Goal: Task Accomplishment & Management: Manage account settings

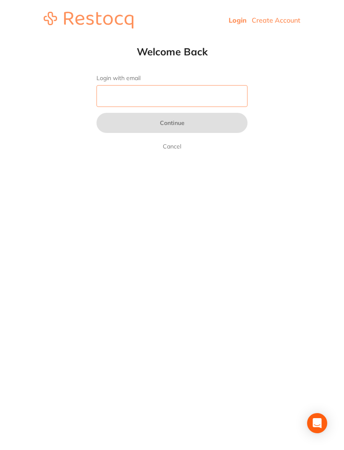
type input "[EMAIL_ADDRESS][DOMAIN_NAME]"
click at [172, 124] on button "Continue" at bounding box center [172, 123] width 151 height 20
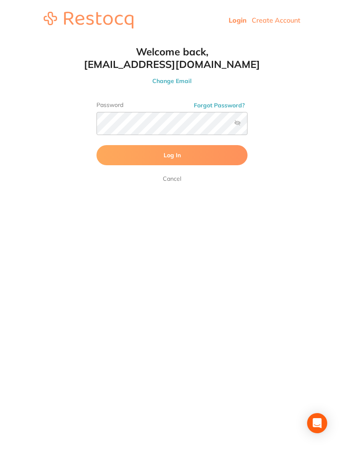
click at [174, 159] on button "Log In" at bounding box center [172, 155] width 151 height 20
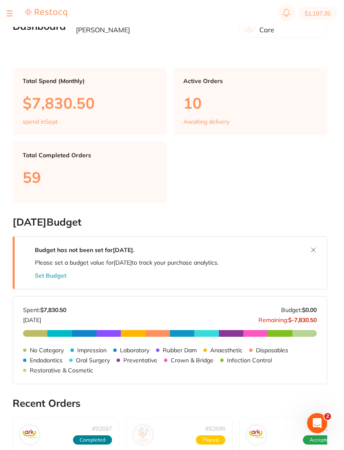
click at [5, 42] on div "$1,197.35 Riviera Dental Care Switch account Riviera Dental Care $1,197.35 in y…" at bounding box center [172, 211] width 344 height 423
click at [10, 47] on div "$1,197.35 Riviera Dental Care Switch account Riviera Dental Care $1,197.35 in y…" at bounding box center [172, 211] width 344 height 423
click at [13, 42] on main "Dashboard Welcome back, [PERSON_NAME] Riviera Dental Care Total Spend (Monthly)…" at bounding box center [179, 380] width 332 height 760
click at [11, 42] on div "$1,197.35 Riviera Dental Care Switch account Riviera Dental Care $1,197.35 in y…" at bounding box center [172, 211] width 344 height 423
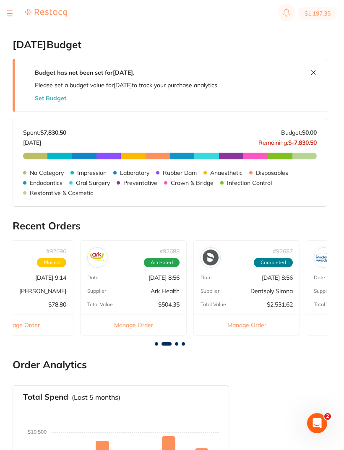
scroll to position [0, 159]
click at [145, 274] on div "# 92688 Accepted Date [DATE] 8:56 Supplier Ark Health Total Value $504.35 Manag…" at bounding box center [133, 287] width 107 height 95
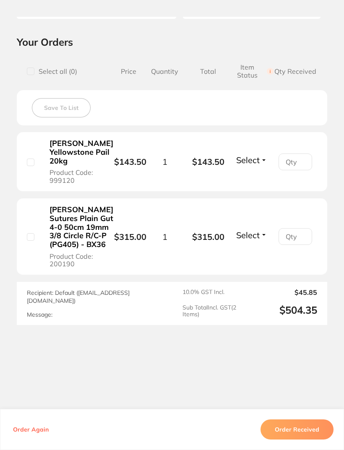
scroll to position [182, 0]
click at [296, 440] on button "Order Received" at bounding box center [297, 430] width 73 height 20
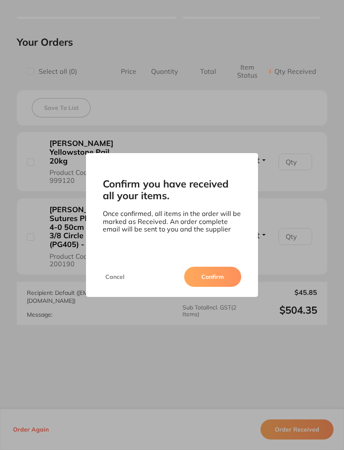
click at [201, 287] on button "Confirm" at bounding box center [212, 277] width 57 height 20
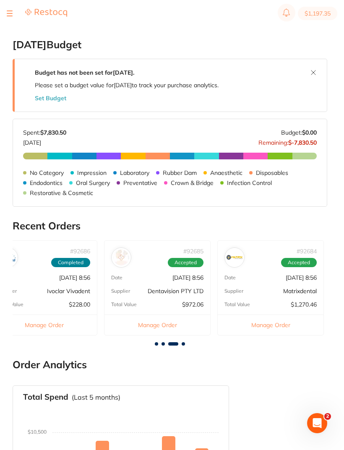
scroll to position [0, 475]
click at [153, 274] on div "# 92685 Accepted Date [DATE] 8:56 Supplier Dentavision PTY LTD Total Value $972…" at bounding box center [158, 287] width 107 height 95
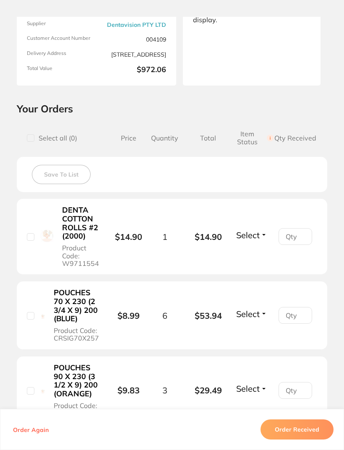
scroll to position [107, 0]
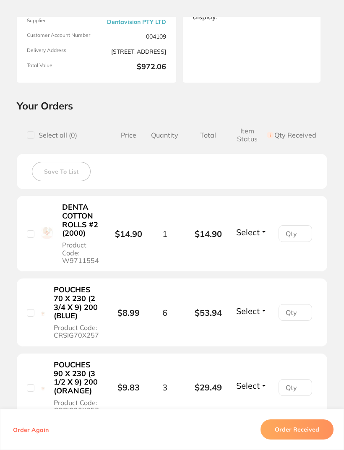
click at [30, 235] on input "checkbox" at bounding box center [31, 234] width 8 height 8
checkbox input "true"
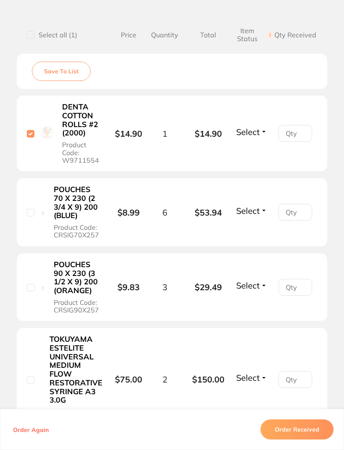
scroll to position [209, 0]
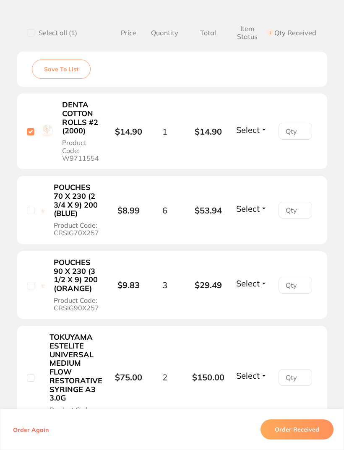
click at [34, 207] on input "checkbox" at bounding box center [31, 211] width 8 height 8
checkbox input "true"
click at [33, 282] on input "checkbox" at bounding box center [31, 286] width 8 height 8
checkbox input "true"
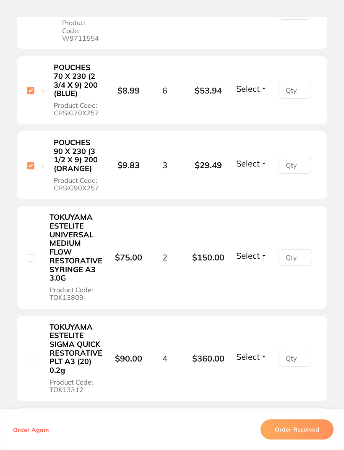
scroll to position [334, 0]
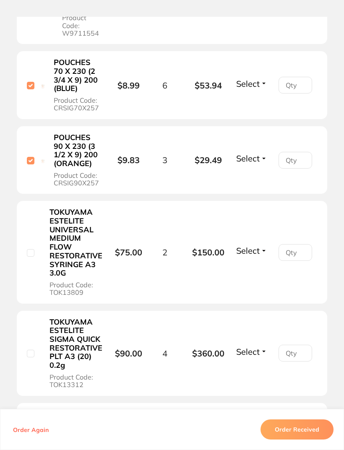
click at [28, 248] on div "TOKUYAMA ESTELITE UNIVERSAL MEDIUM FLOW RESTORATIVE SYRINGE A3 3.0G Product Cod…" at bounding box center [70, 252] width 87 height 89
click at [32, 249] on input "checkbox" at bounding box center [31, 253] width 8 height 8
checkbox input "true"
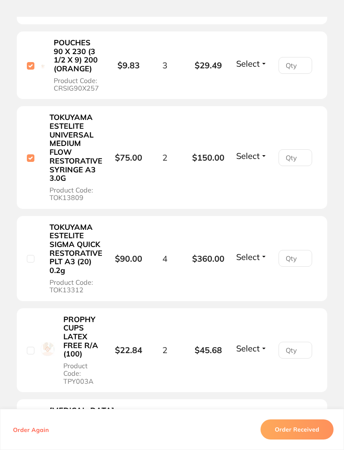
scroll to position [439, 0]
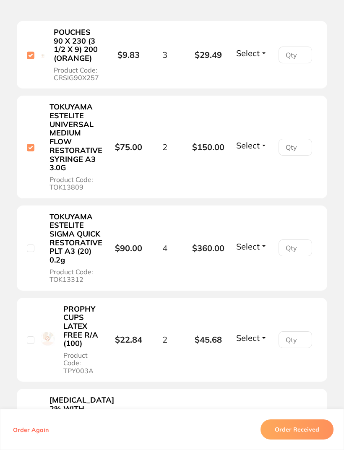
click at [34, 245] on input "checkbox" at bounding box center [31, 249] width 8 height 8
checkbox input "true"
click at [31, 337] on input "checkbox" at bounding box center [31, 341] width 8 height 8
checkbox input "true"
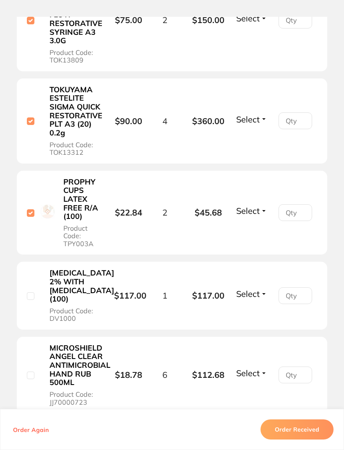
scroll to position [579, 0]
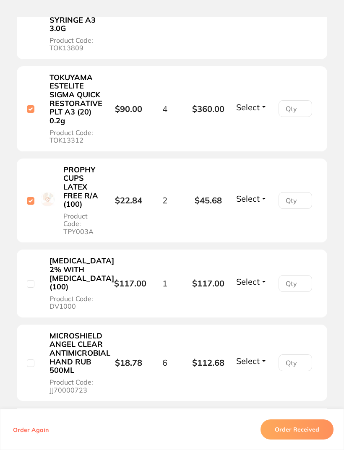
click at [33, 280] on input "checkbox" at bounding box center [31, 284] width 8 height 8
checkbox input "true"
click at [33, 360] on input "checkbox" at bounding box center [31, 364] width 8 height 8
checkbox input "true"
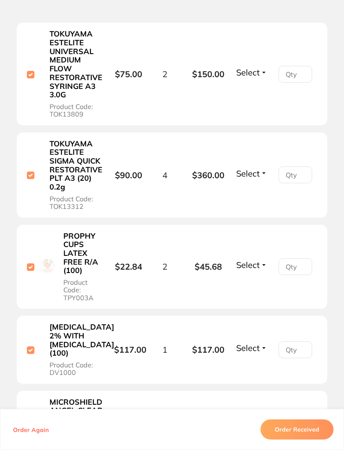
scroll to position [516, 0]
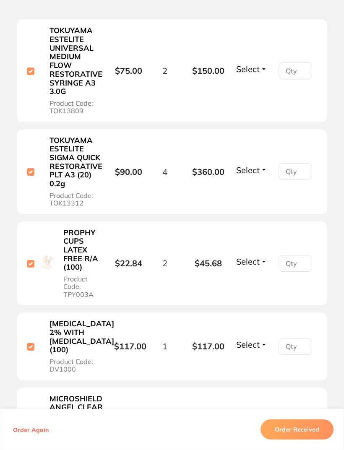
click at [300, 440] on button "Order Received" at bounding box center [297, 430] width 73 height 20
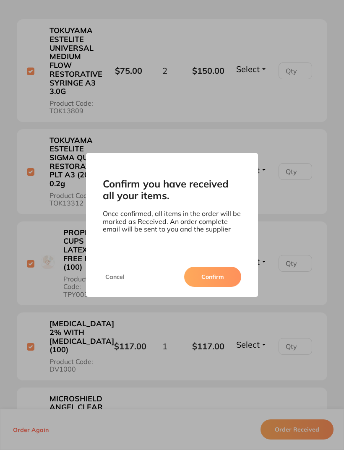
click at [205, 287] on button "Confirm" at bounding box center [212, 277] width 57 height 20
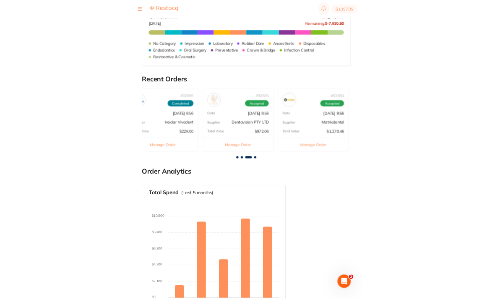
scroll to position [321, 0]
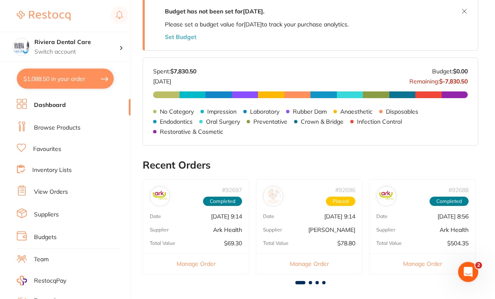
scroll to position [164, 0]
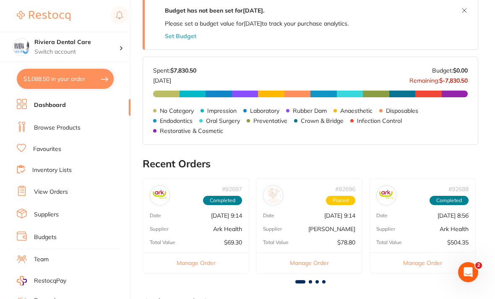
click at [322, 222] on div "# 92696 Placed Date Sept 4 2025, 9:14 Supplier Henry Schein Halas Total Value $…" at bounding box center [309, 225] width 107 height 95
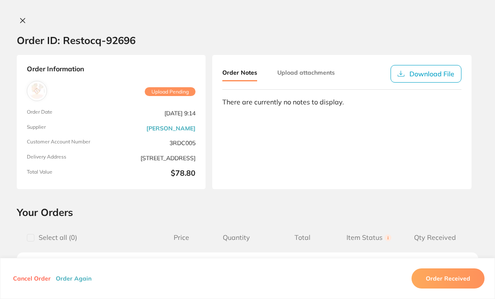
scroll to position [0, 0]
click at [19, 21] on button at bounding box center [23, 21] width 12 height 9
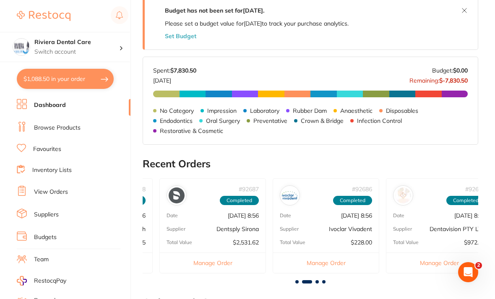
scroll to position [0, 324]
click at [217, 222] on div "# 92687 Completed Date Sept 4 2025, 8:56 Supplier Dentsply Sirona Total Value $…" at bounding box center [211, 225] width 107 height 95
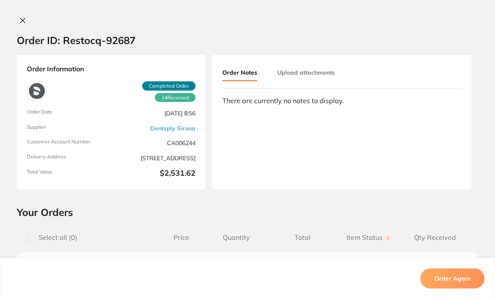
scroll to position [0, 0]
click at [23, 19] on icon at bounding box center [22, 20] width 7 height 7
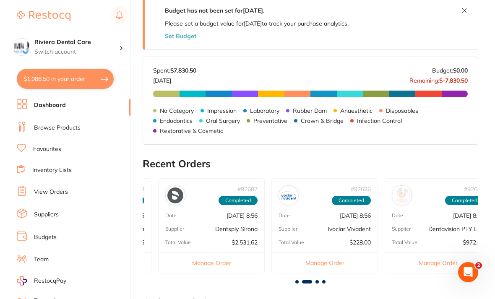
click at [328, 231] on p "Ivoclar Vivadent" at bounding box center [349, 229] width 43 height 7
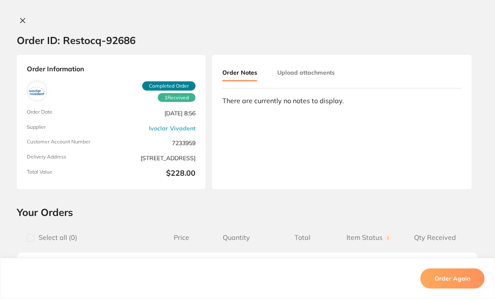
click at [21, 24] on button at bounding box center [23, 21] width 12 height 9
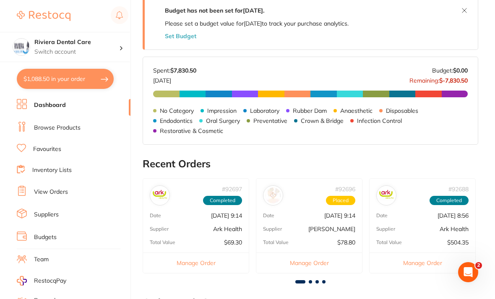
click at [50, 188] on link "View Orders" at bounding box center [51, 192] width 34 height 8
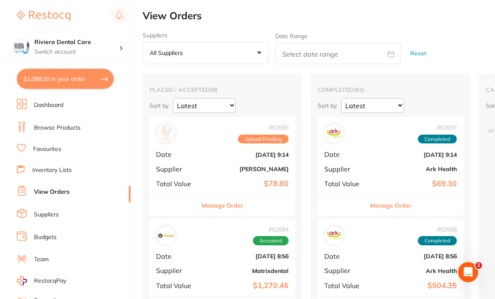
click at [227, 160] on div "# 92696 Upload Pending Date Sept 4 2025, 9:14 Supplier Henry Schein Halas Total…" at bounding box center [222, 156] width 146 height 78
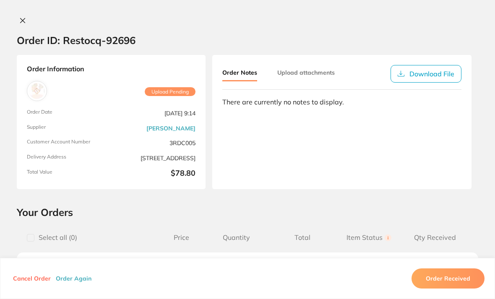
click at [26, 22] on button at bounding box center [23, 21] width 12 height 9
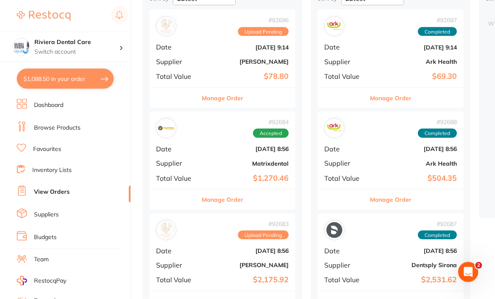
click at [215, 155] on div "# 92684 Accepted Date Sept 4 2025, 8:56 Supplier Matrixdental Total Value $1,27…" at bounding box center [222, 151] width 146 height 78
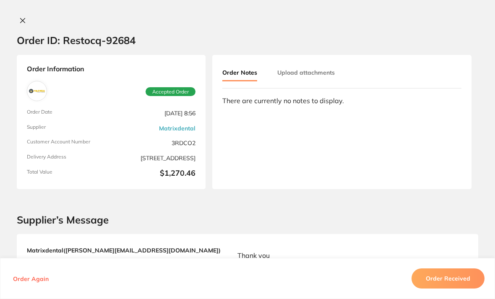
click at [22, 21] on icon at bounding box center [23, 20] width 5 height 5
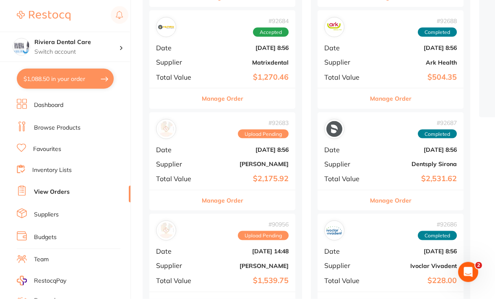
scroll to position [209, 0]
click at [217, 148] on b "[DATE] 8:56" at bounding box center [247, 149] width 84 height 7
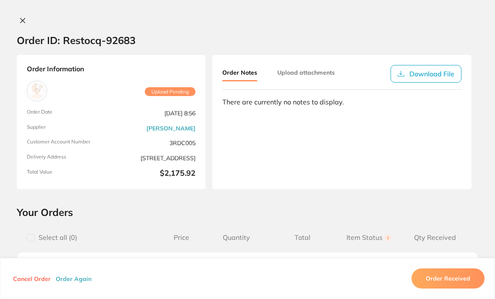
click at [27, 18] on button at bounding box center [23, 21] width 12 height 9
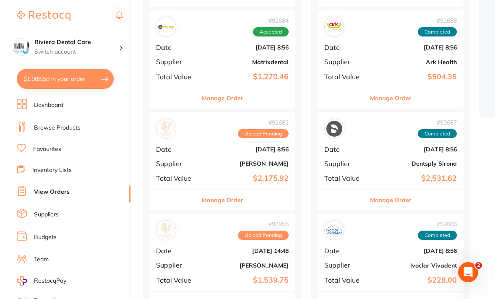
click at [52, 124] on link "Browse Products" at bounding box center [57, 128] width 47 height 8
